Goal: Information Seeking & Learning: Learn about a topic

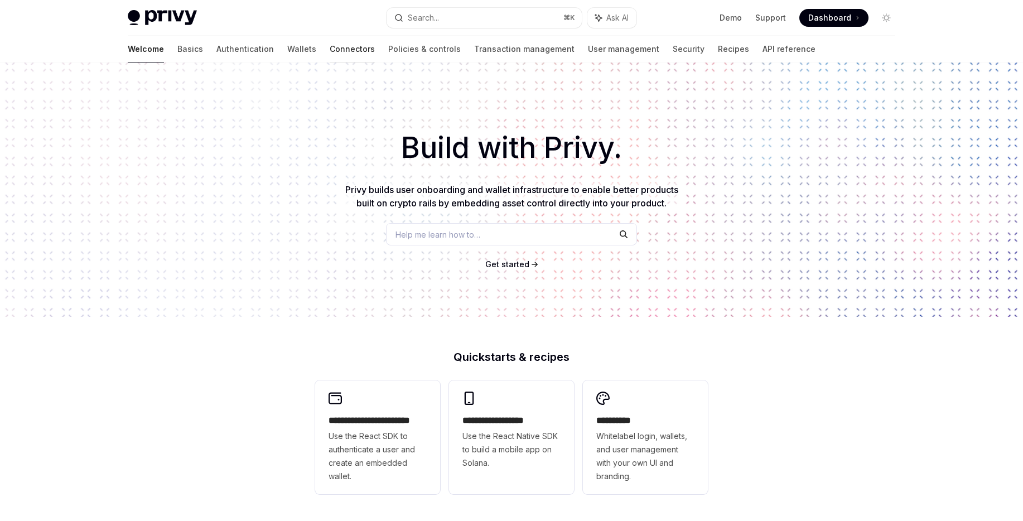
click at [330, 53] on link "Connectors" at bounding box center [352, 49] width 45 height 27
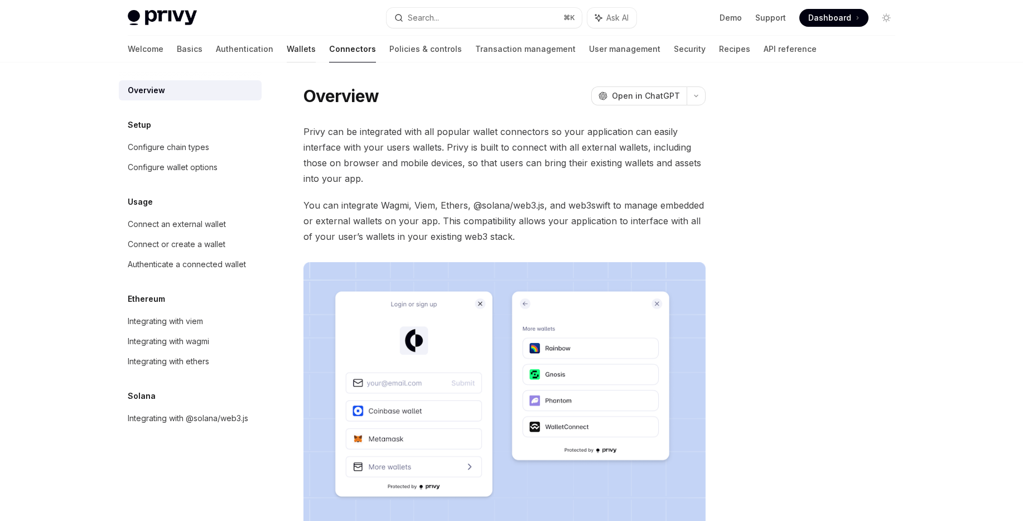
click at [287, 44] on link "Wallets" at bounding box center [301, 49] width 29 height 27
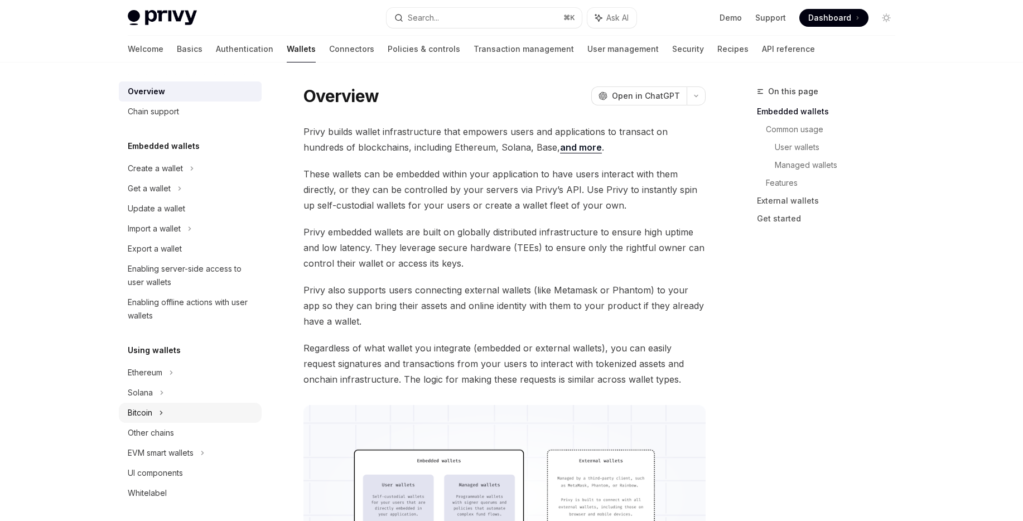
scroll to position [7, 0]
click at [163, 424] on div "Other chains" at bounding box center [151, 430] width 46 height 13
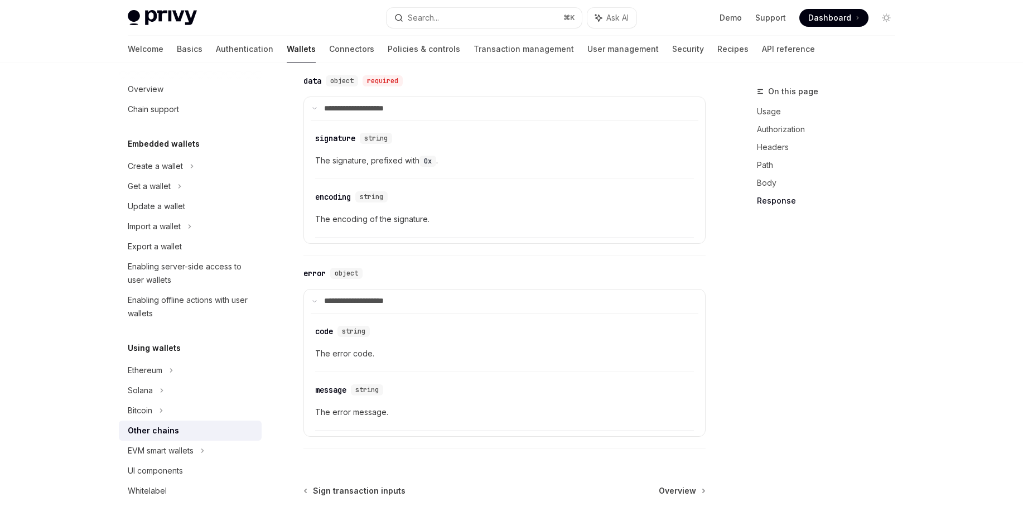
scroll to position [1339, 0]
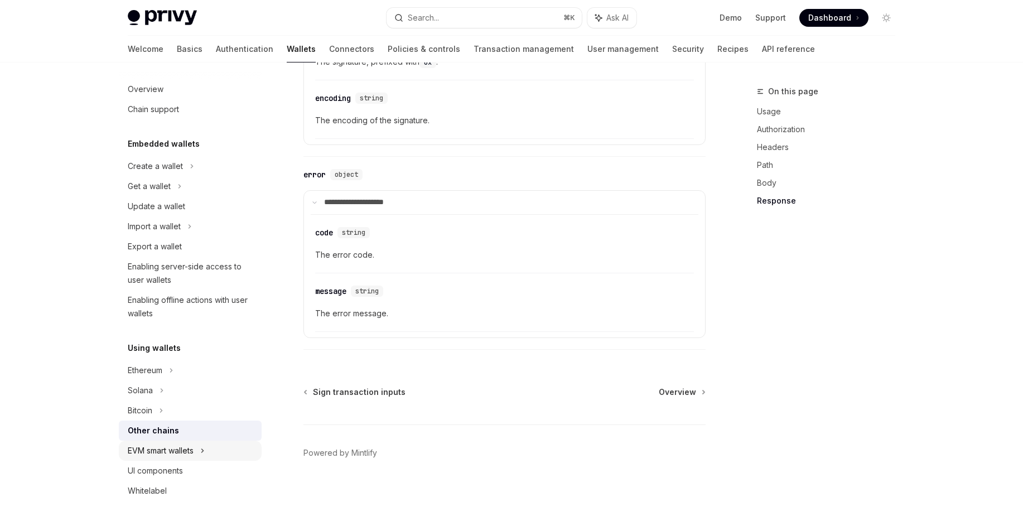
click at [188, 446] on div "EVM smart wallets" at bounding box center [161, 450] width 66 height 13
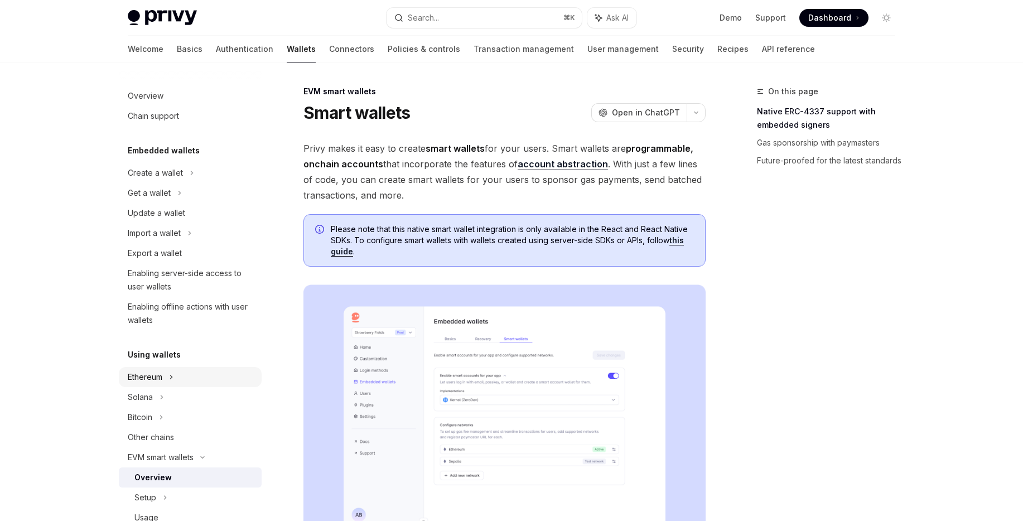
click at [158, 180] on div "Ethereum" at bounding box center [155, 172] width 55 height 13
type textarea "*"
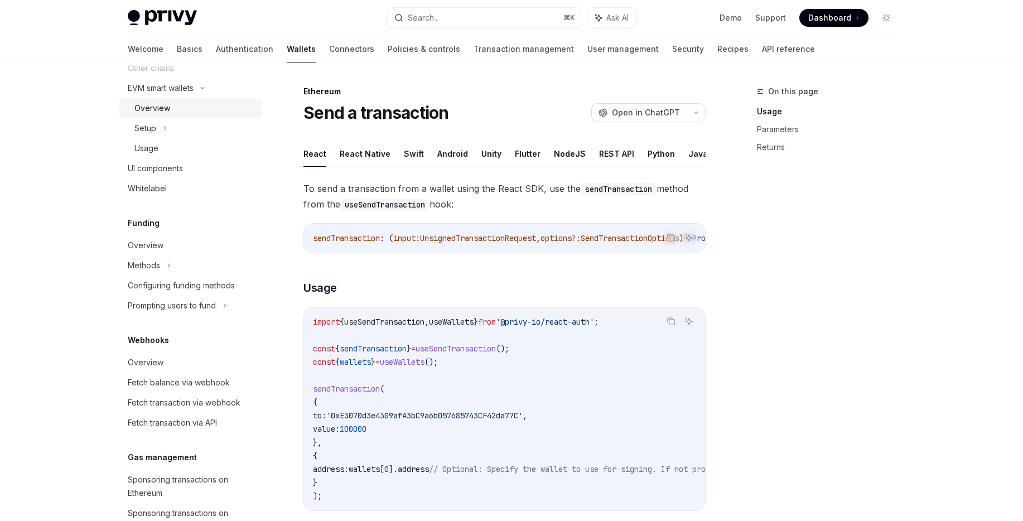
scroll to position [549, 0]
